Goal: Information Seeking & Learning: Understand process/instructions

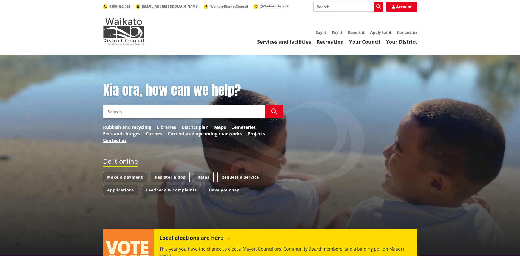
click at [199, 128] on link "District plan" at bounding box center [195, 127] width 27 height 7
click at [197, 126] on link "District plan" at bounding box center [195, 127] width 27 height 7
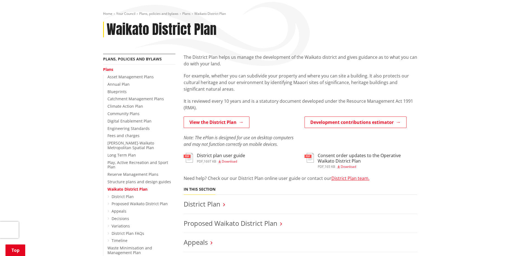
scroll to position [55, 0]
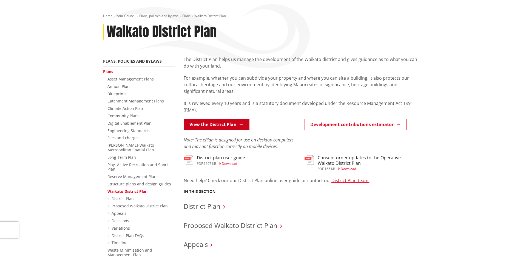
click at [211, 128] on link "View the District Plan" at bounding box center [217, 124] width 66 height 12
